Goal: Find specific page/section: Find specific page/section

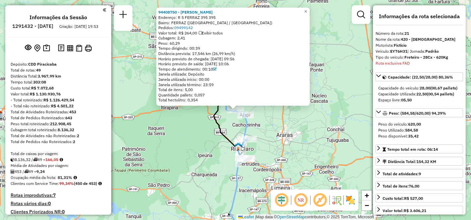
select select "**********"
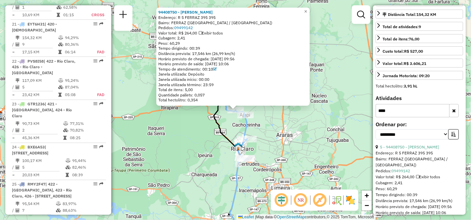
scroll to position [546, 0]
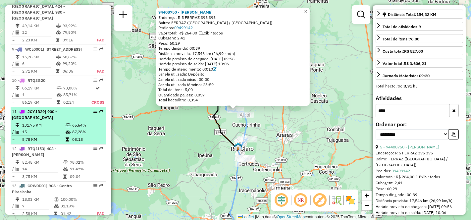
click at [57, 124] on td "131,75 KM" at bounding box center [43, 125] width 43 height 7
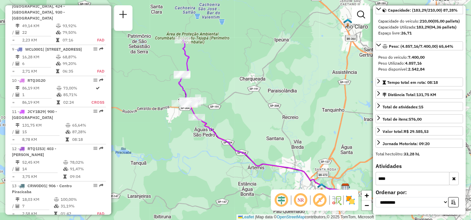
drag, startPoint x: 147, startPoint y: 144, endPoint x: 174, endPoint y: 150, distance: 27.4
click at [174, 150] on div "Janela de atendimento Grade de atendimento Capacidade Transportadoras Veículos …" at bounding box center [235, 110] width 471 height 220
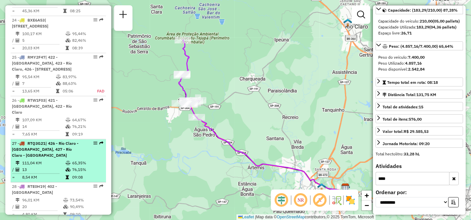
click at [39, 140] on div "27 - RTQ3G21 | 426 - Rio Claro - [GEOGRAPHIC_DATA], 427 - [GEOGRAPHIC_DATA] - […" at bounding box center [47, 149] width 70 height 18
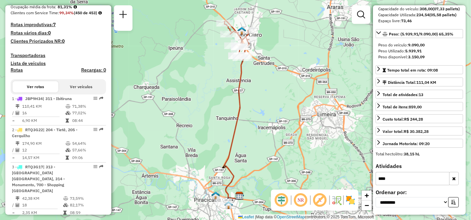
scroll to position [1169, 0]
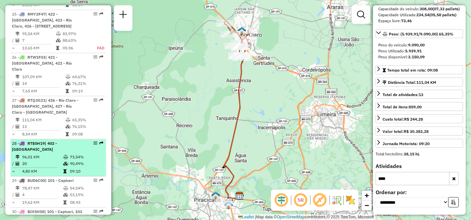
click at [47, 154] on td "96,01 KM" at bounding box center [42, 157] width 41 height 7
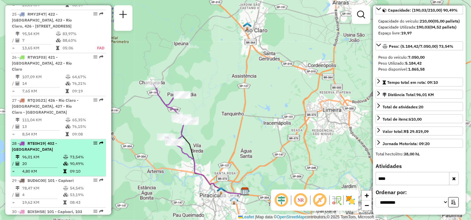
scroll to position [70, 0]
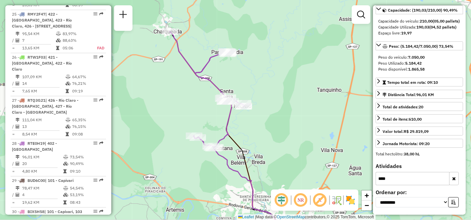
drag, startPoint x: 244, startPoint y: 83, endPoint x: 271, endPoint y: 83, distance: 26.8
click at [271, 83] on div "Janela de atendimento Grade de atendimento Capacidade Transportadoras Veículos …" at bounding box center [235, 110] width 471 height 220
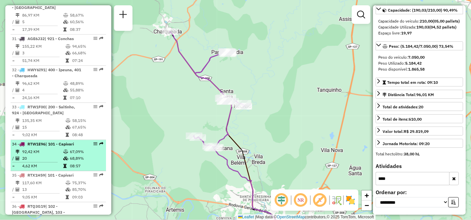
click at [40, 155] on td "20" at bounding box center [42, 158] width 41 height 7
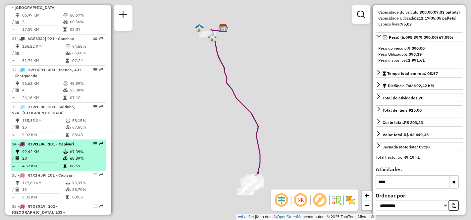
scroll to position [82, 0]
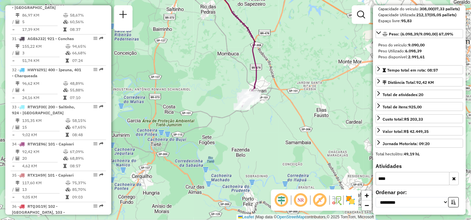
drag, startPoint x: 223, startPoint y: 166, endPoint x: 217, endPoint y: 82, distance: 84.0
click at [217, 82] on div "Janela de atendimento Grade de atendimento Capacidade Transportadoras Veículos …" at bounding box center [235, 110] width 471 height 220
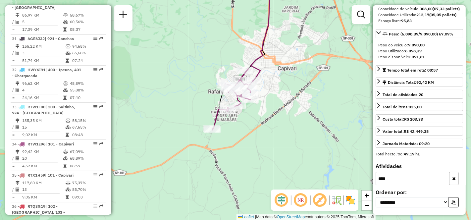
scroll to position [1737, 0]
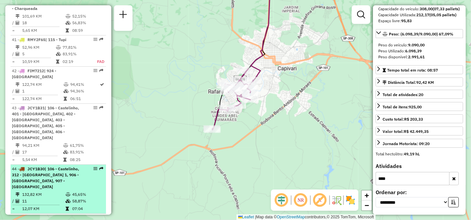
click at [44, 191] on td "132,82 KM" at bounding box center [43, 194] width 43 height 7
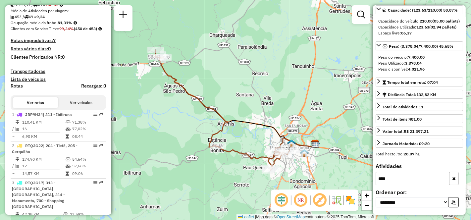
scroll to position [228, 0]
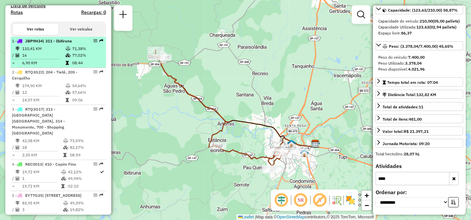
click at [38, 59] on td "16" at bounding box center [43, 55] width 43 height 7
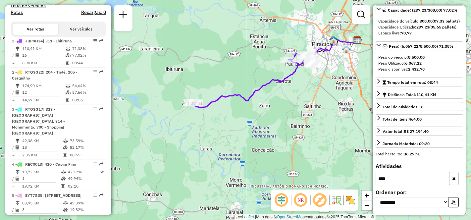
drag, startPoint x: 172, startPoint y: 134, endPoint x: 206, endPoint y: 71, distance: 71.6
click at [206, 71] on div "Janela de atendimento Grade de atendimento Capacidade Transportadoras Veículos …" at bounding box center [235, 110] width 471 height 220
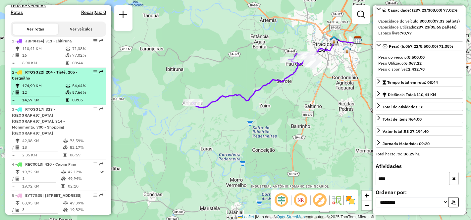
click at [29, 89] on td "174,90 KM" at bounding box center [43, 85] width 43 height 7
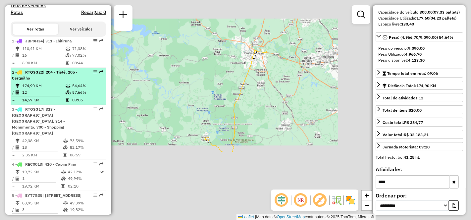
scroll to position [82, 0]
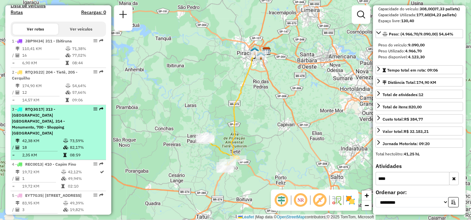
click at [53, 135] on div "3 - RTQ3G17 | 313 - [STREET_ADDRESS]" at bounding box center [47, 121] width 70 height 30
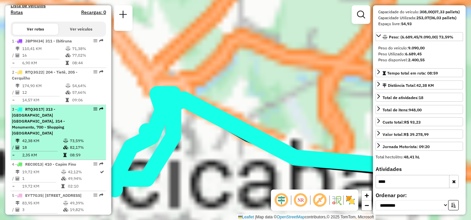
scroll to position [88, 0]
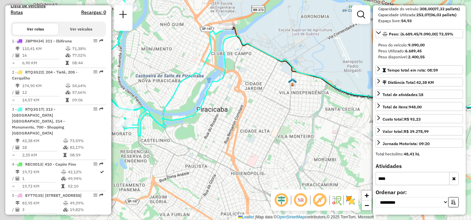
drag, startPoint x: 195, startPoint y: 159, endPoint x: 244, endPoint y: 98, distance: 78.6
click at [244, 98] on div "Janela de atendimento Grade de atendimento Capacidade Transportadoras Veículos …" at bounding box center [235, 110] width 471 height 220
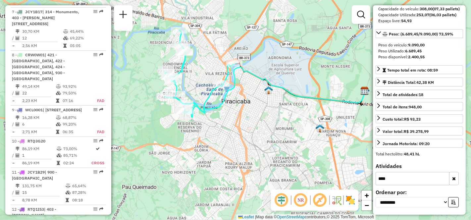
scroll to position [523, 0]
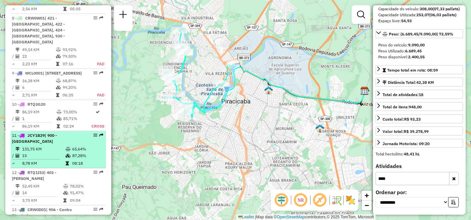
click at [47, 142] on div "11 - JCY1B29 | 900 - [GEOGRAPHIC_DATA]" at bounding box center [47, 138] width 70 height 12
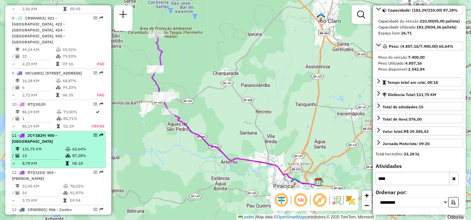
scroll to position [559, 0]
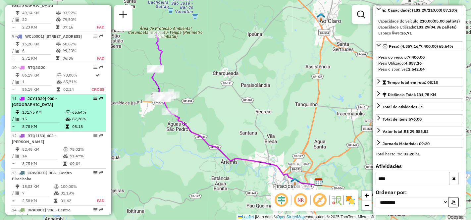
click at [47, 142] on div "12 - RTQ1I53 | 403 - [PERSON_NAME]" at bounding box center [47, 139] width 70 height 12
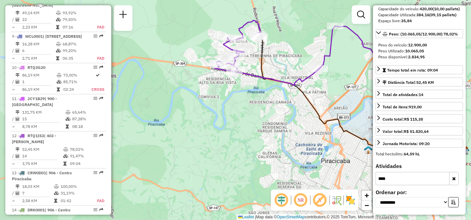
drag, startPoint x: 168, startPoint y: 154, endPoint x: 273, endPoint y: 136, distance: 105.8
click at [273, 136] on div "Janela de atendimento Grade de atendimento Capacidade Transportadoras Veículos …" at bounding box center [235, 110] width 471 height 220
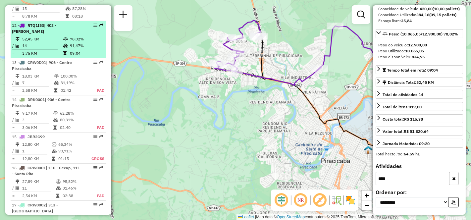
scroll to position [707, 0]
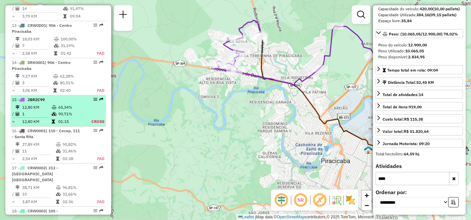
click at [41, 111] on td "1" at bounding box center [36, 114] width 29 height 7
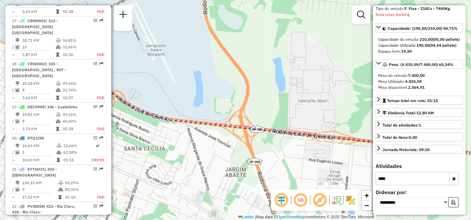
scroll to position [891, 0]
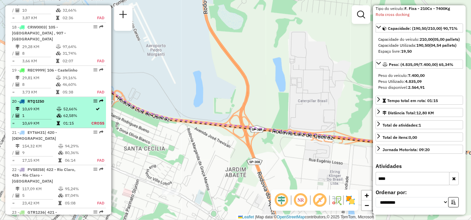
click at [41, 112] on td "1" at bounding box center [39, 115] width 34 height 7
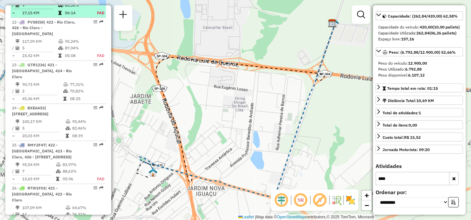
scroll to position [1075, 0]
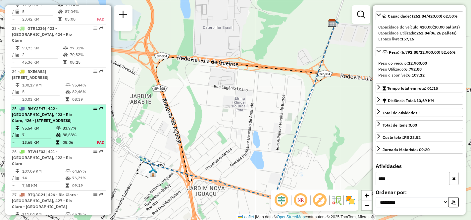
click at [41, 125] on td "95,54 KM" at bounding box center [39, 128] width 34 height 7
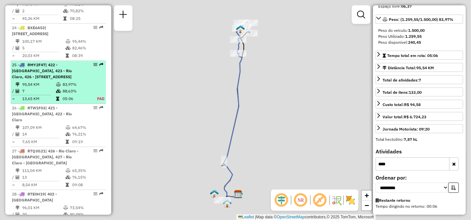
scroll to position [1147, 0]
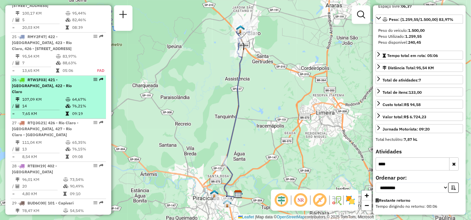
click at [40, 96] on td "107,09 KM" at bounding box center [43, 99] width 43 height 7
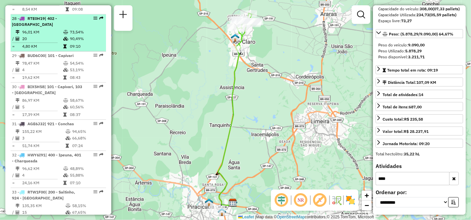
scroll to position [1331, 0]
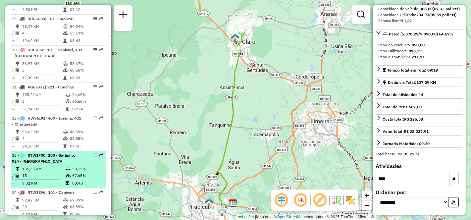
click at [51, 166] on td "135,35 KM" at bounding box center [43, 169] width 43 height 7
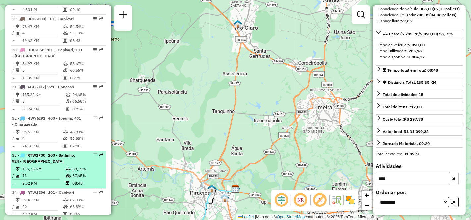
scroll to position [88, 0]
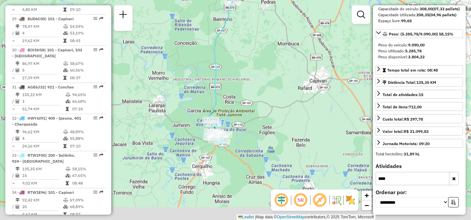
drag, startPoint x: 240, startPoint y: 159, endPoint x: 250, endPoint y: 83, distance: 76.5
click at [250, 83] on div "Janela de atendimento Grade de atendimento Capacidade Transportadoras Veículos …" at bounding box center [235, 110] width 471 height 220
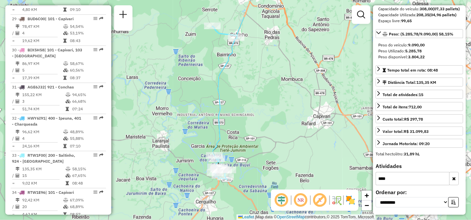
drag, startPoint x: 244, startPoint y: 71, endPoint x: 246, endPoint y: 110, distance: 39.1
click at [246, 110] on div "Janela de atendimento Grade de atendimento Capacidade Transportadoras Veículos …" at bounding box center [235, 110] width 471 height 220
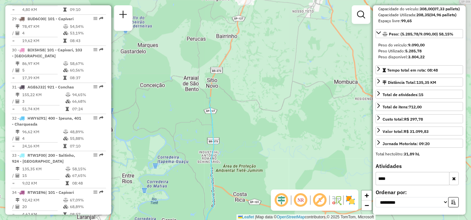
drag, startPoint x: 249, startPoint y: 51, endPoint x: 247, endPoint y: 170, distance: 118.2
click at [247, 170] on div "Janela de atendimento Grade de atendimento Capacidade Transportadoras Veículos …" at bounding box center [235, 110] width 471 height 220
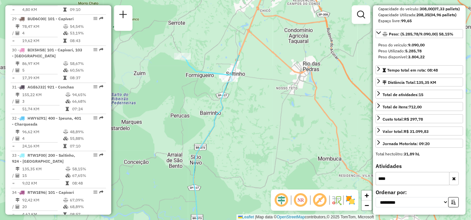
drag, startPoint x: 264, startPoint y: 70, endPoint x: 248, endPoint y: 147, distance: 78.5
click at [248, 147] on div "Janela de atendimento Grade de atendimento Capacidade Transportadoras Veículos …" at bounding box center [235, 110] width 471 height 220
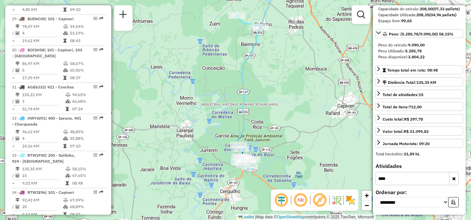
drag, startPoint x: 269, startPoint y: 147, endPoint x: 278, endPoint y: 82, distance: 65.9
click at [278, 82] on div "Janela de atendimento Grade de atendimento Capacidade Transportadoras Veículos …" at bounding box center [235, 110] width 471 height 220
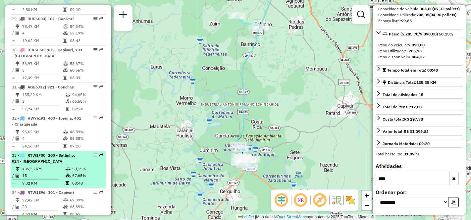
scroll to position [1367, 0]
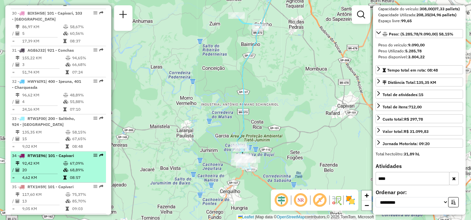
click at [46, 160] on td "92,42 KM" at bounding box center [42, 163] width 41 height 7
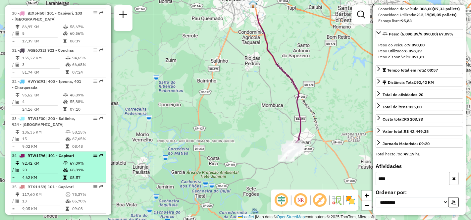
scroll to position [82, 0]
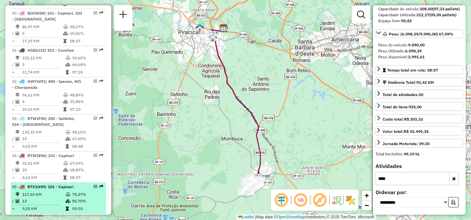
click at [41, 191] on td "117,60 KM" at bounding box center [43, 194] width 43 height 7
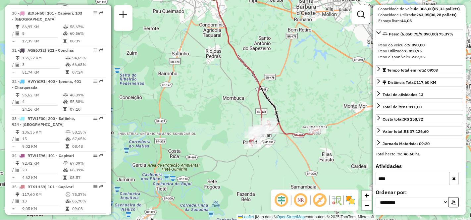
drag, startPoint x: 189, startPoint y: 165, endPoint x: 219, endPoint y: 122, distance: 53.1
click at [219, 122] on div "Janela de atendimento Grade de atendimento Capacidade Transportadoras Veículos …" at bounding box center [235, 110] width 471 height 220
click at [40, 215] on span "| 102 - [GEOGRAPHIC_DATA], 103 - [GEOGRAPHIC_DATA]" at bounding box center [38, 223] width 53 height 17
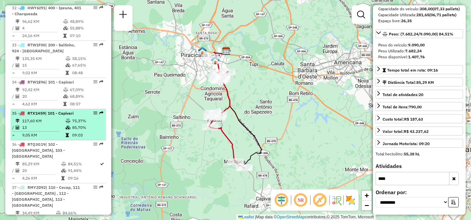
scroll to position [1478, 0]
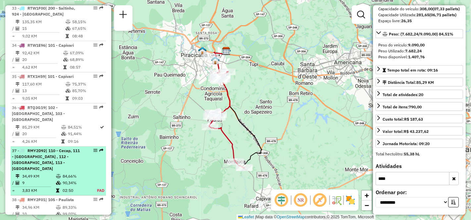
click at [36, 173] on td "34,49 KM" at bounding box center [39, 176] width 34 height 7
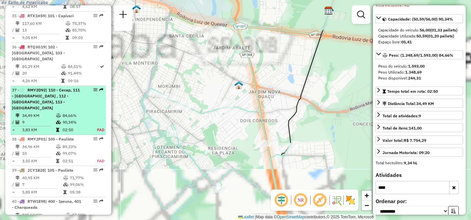
scroll to position [1578, 0]
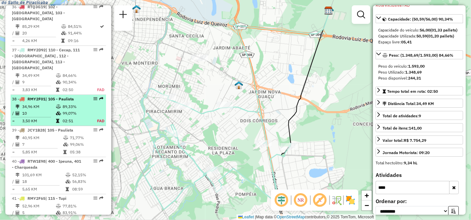
click at [44, 110] on td "10" at bounding box center [39, 113] width 34 height 7
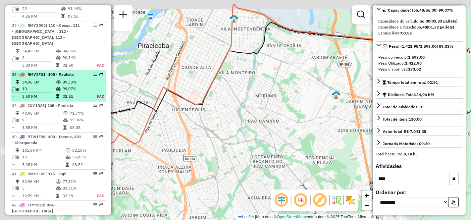
scroll to position [1622, 0]
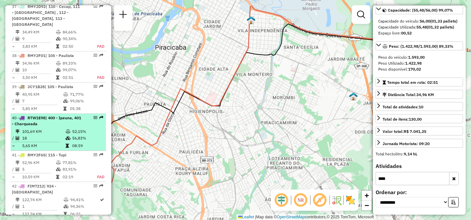
click at [41, 135] on td "18" at bounding box center [43, 138] width 43 height 7
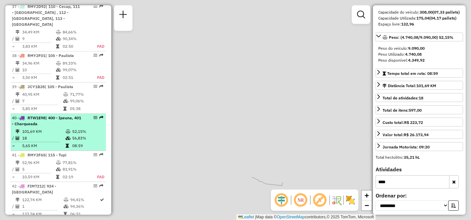
scroll to position [82, 0]
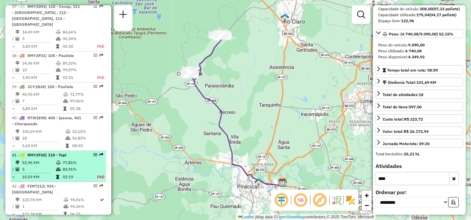
click at [47, 159] on td "52,96 KM" at bounding box center [39, 162] width 34 height 7
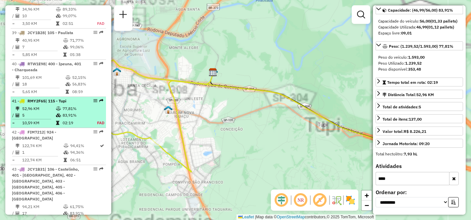
scroll to position [1721, 0]
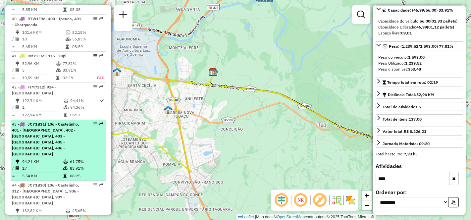
click at [46, 122] on span "| 106 - Castelinho, 401 - [GEOGRAPHIC_DATA], 402 - [GEOGRAPHIC_DATA], 403 - [GE…" at bounding box center [45, 139] width 67 height 35
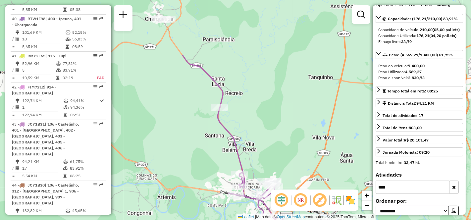
drag, startPoint x: 156, startPoint y: 96, endPoint x: 176, endPoint y: 173, distance: 79.0
click at [176, 173] on div "Janela de atendimento Grade de atendimento Capacidade Transportadoras Veículos …" at bounding box center [235, 110] width 471 height 220
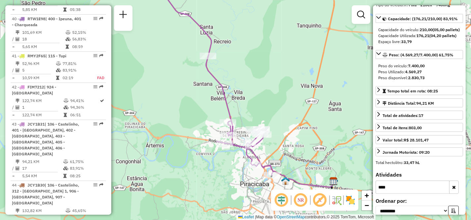
drag, startPoint x: 273, startPoint y: 134, endPoint x: 260, endPoint y: 84, distance: 51.8
click at [260, 84] on div "Janela de atendimento Grade de atendimento Capacidade Transportadoras Veículos …" at bounding box center [235, 110] width 471 height 220
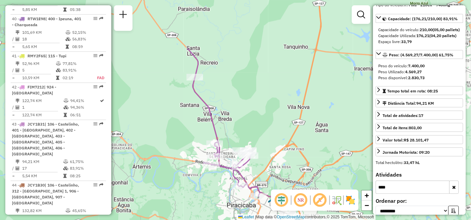
drag, startPoint x: 313, startPoint y: 70, endPoint x: 262, endPoint y: 140, distance: 86.8
click at [262, 140] on div "Janela de atendimento Grade de atendimento Capacidade Transportadoras Veículos …" at bounding box center [235, 110] width 471 height 220
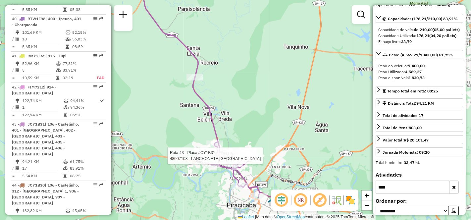
click at [299, 201] on em at bounding box center [301, 200] width 16 height 16
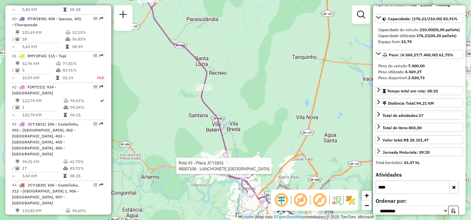
drag, startPoint x: 271, startPoint y: 121, endPoint x: 280, endPoint y: 131, distance: 13.4
click at [280, 131] on div "Rota 43 - Placa JCY1B31 48007108 - LANCHONETE RANCHO KSU Janela de atendimento …" at bounding box center [235, 110] width 471 height 220
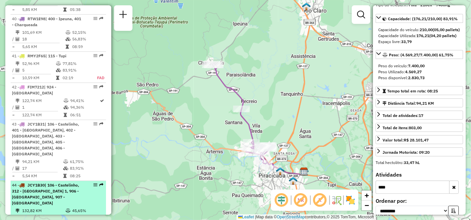
click at [43, 207] on td "132,82 KM" at bounding box center [43, 210] width 43 height 7
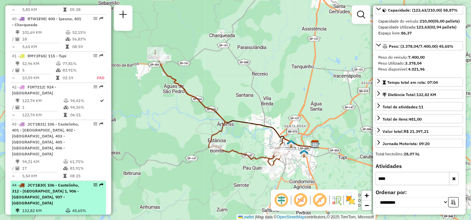
scroll to position [1758, 0]
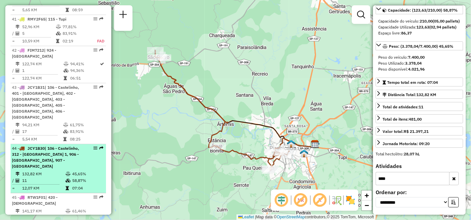
click at [43, 208] on td "141,17 KM" at bounding box center [43, 211] width 43 height 7
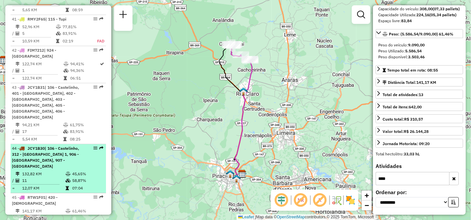
scroll to position [1794, 0]
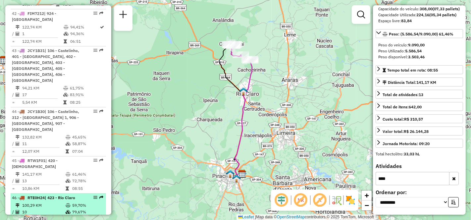
click at [49, 202] on td "100,29 KM" at bounding box center [43, 205] width 43 height 7
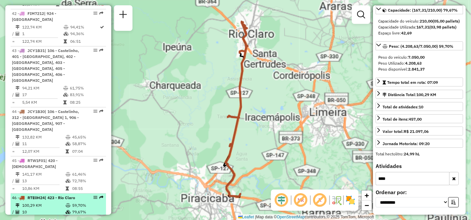
scroll to position [70, 0]
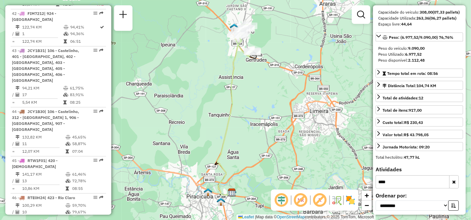
scroll to position [1868, 0]
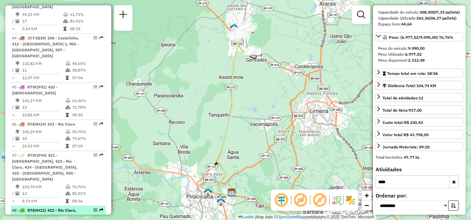
click at [42, 207] on div "48 - RTE0H22 | 422 - Rio Claro, 423 - [GEOGRAPHIC_DATA], 424 - Rio Claro, 425 -…" at bounding box center [47, 222] width 70 height 30
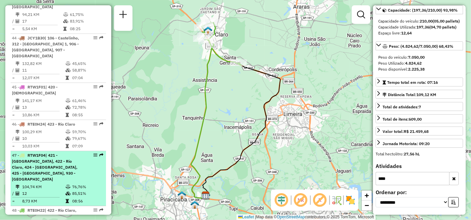
scroll to position [1831, 0]
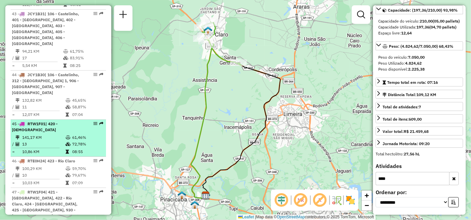
click at [41, 134] on td "141,17 KM" at bounding box center [43, 137] width 43 height 7
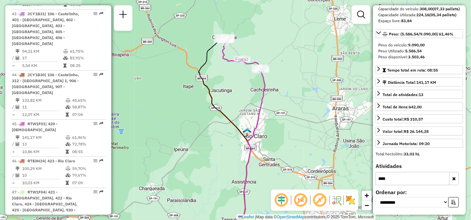
drag, startPoint x: 230, startPoint y: 61, endPoint x: 230, endPoint y: 78, distance: 17.2
click at [230, 78] on div "Janela de atendimento Grade de atendimento Capacidade Transportadoras Veículos …" at bounding box center [235, 110] width 471 height 220
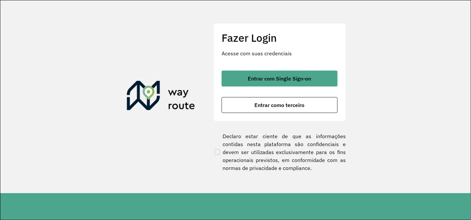
click at [280, 74] on button "Entrar com Single Sign-on" at bounding box center [280, 79] width 116 height 16
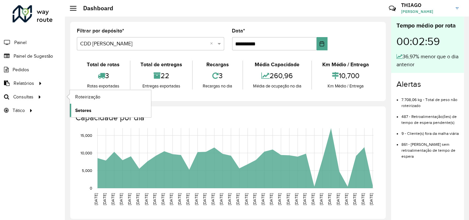
click at [80, 112] on span "Setores" at bounding box center [83, 110] width 16 height 7
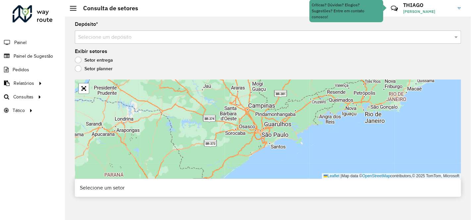
click at [130, 37] on input "text" at bounding box center [261, 37] width 366 height 8
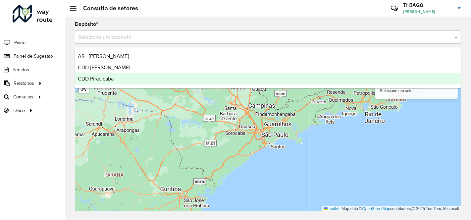
click at [113, 77] on span "CDD Piracicaba" at bounding box center [96, 79] width 36 height 6
